Goal: Navigation & Orientation: Understand site structure

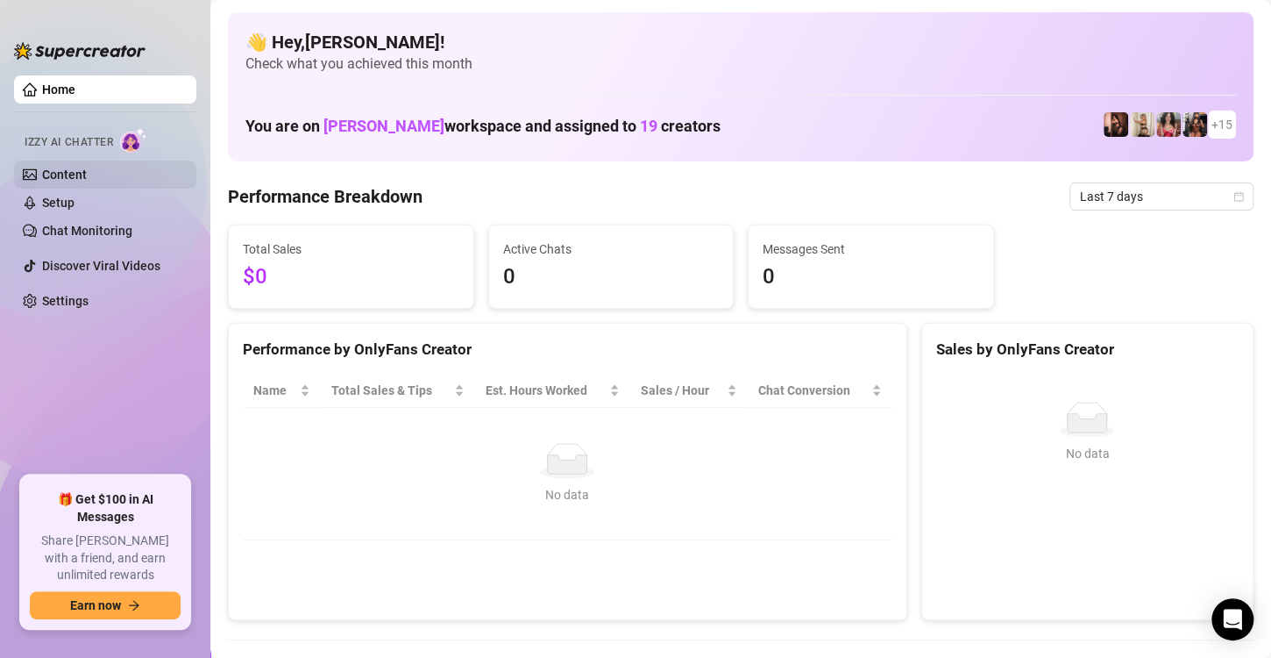
click at [67, 175] on link "Content" at bounding box center [64, 174] width 45 height 14
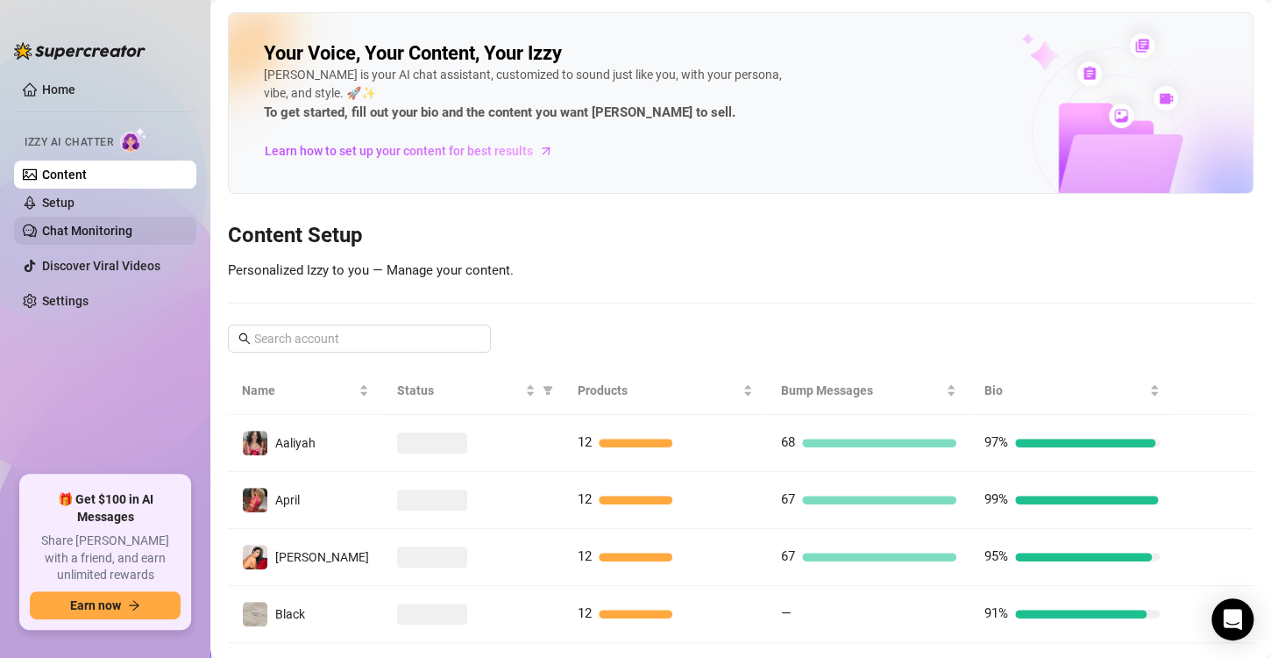
click at [79, 229] on link "Chat Monitoring" at bounding box center [87, 231] width 90 height 14
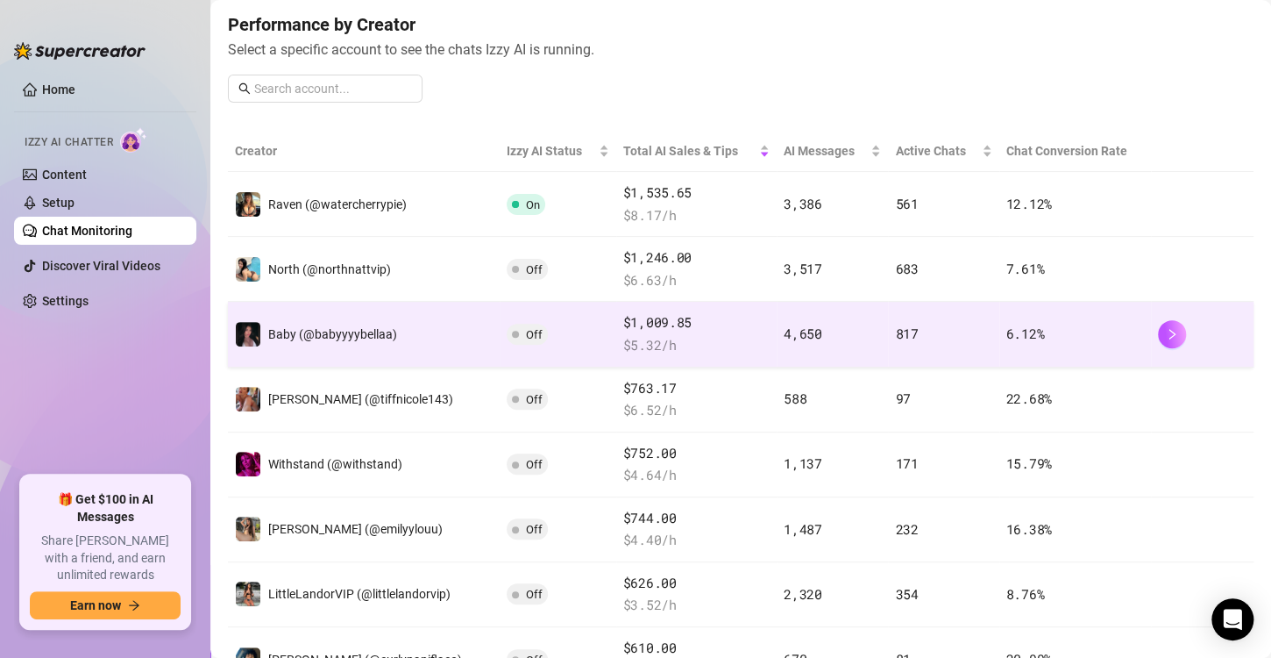
scroll to position [17, 0]
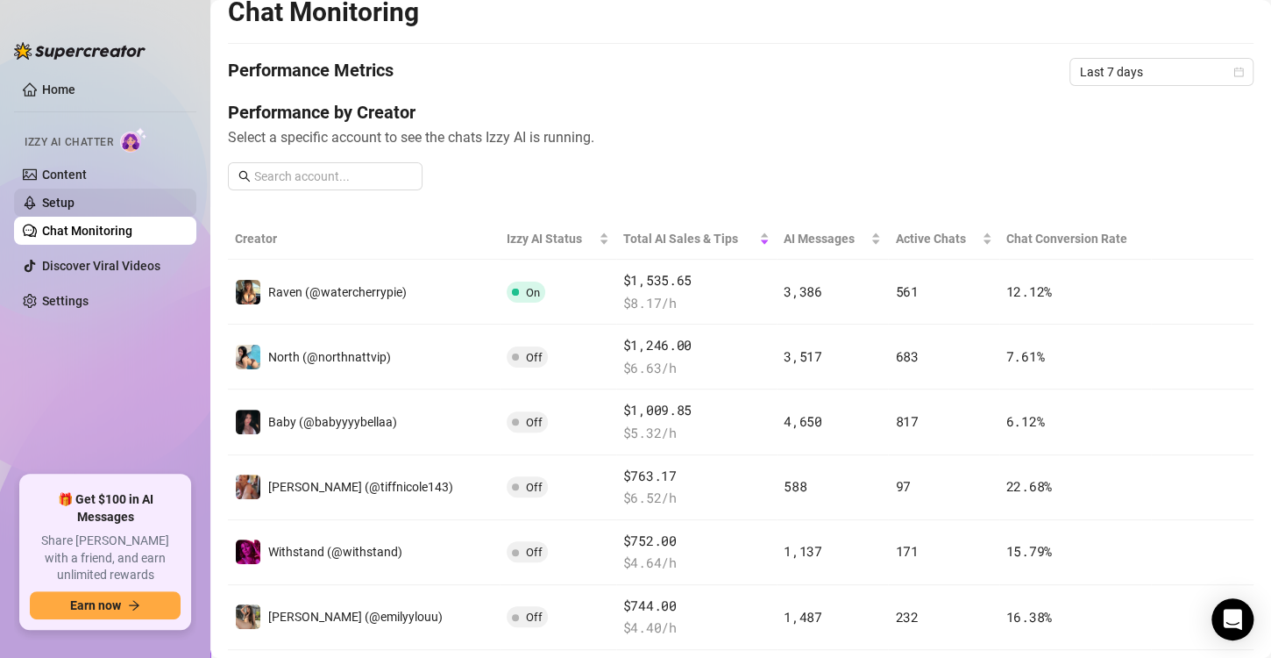
click at [75, 200] on link "Setup" at bounding box center [58, 203] width 32 height 14
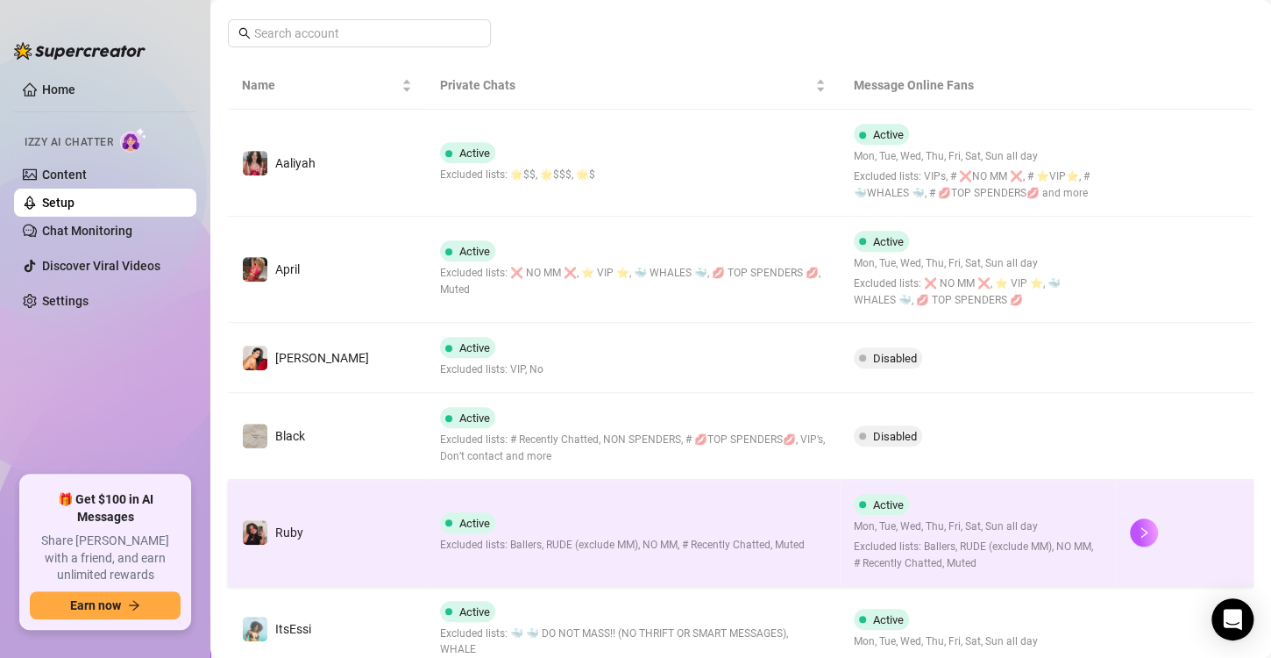
scroll to position [367, 0]
